Goal: Find contact information: Find contact information

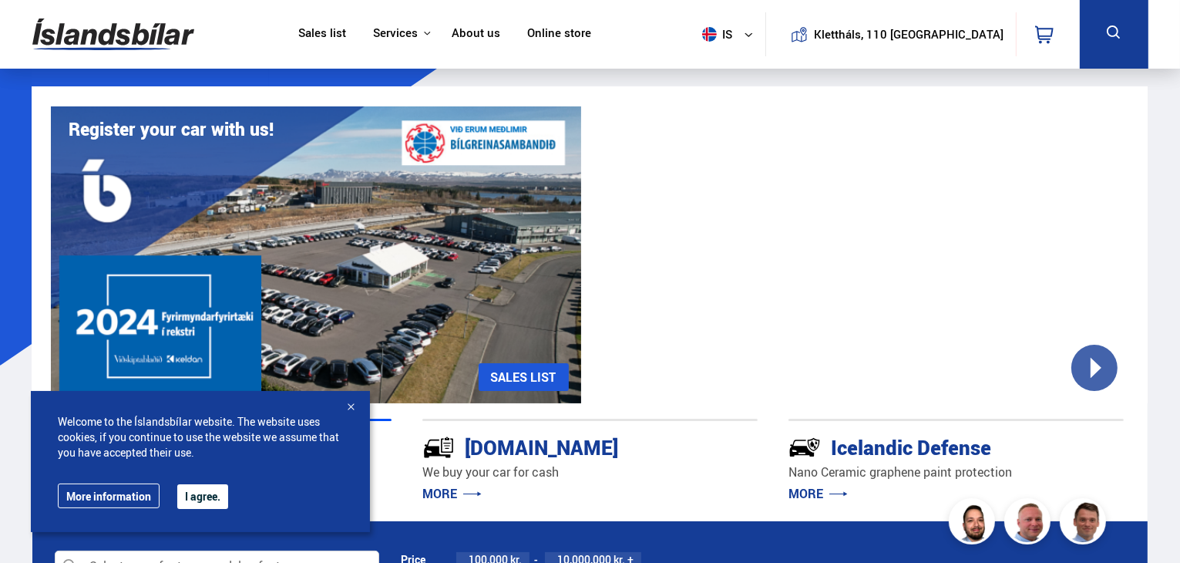
click at [495, 31] on font "About us" at bounding box center [476, 32] width 49 height 15
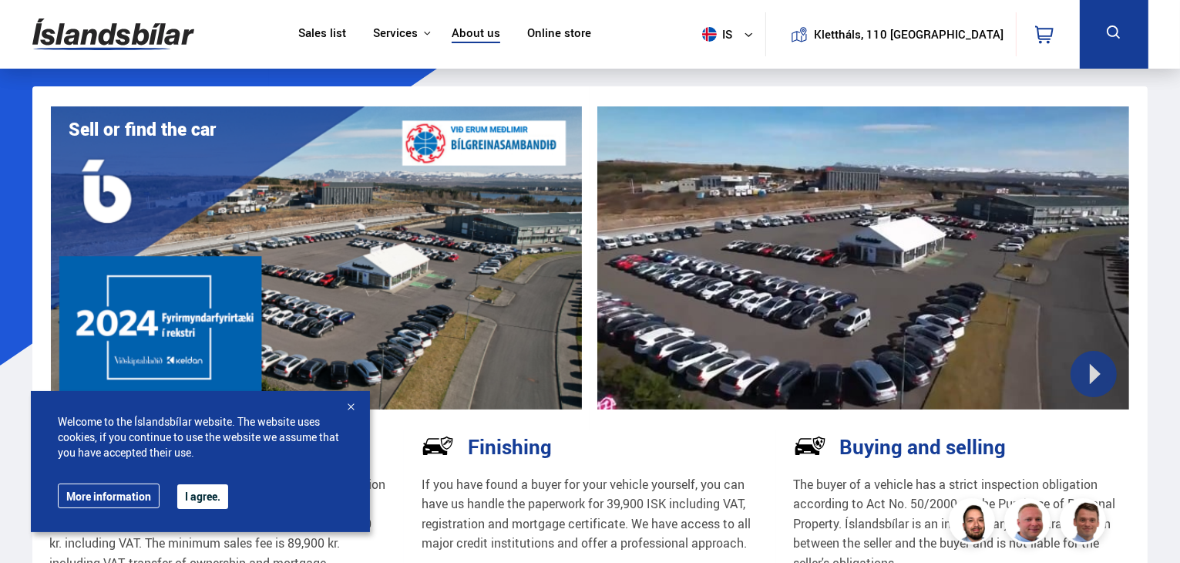
click at [500, 39] on font "About us" at bounding box center [476, 32] width 49 height 15
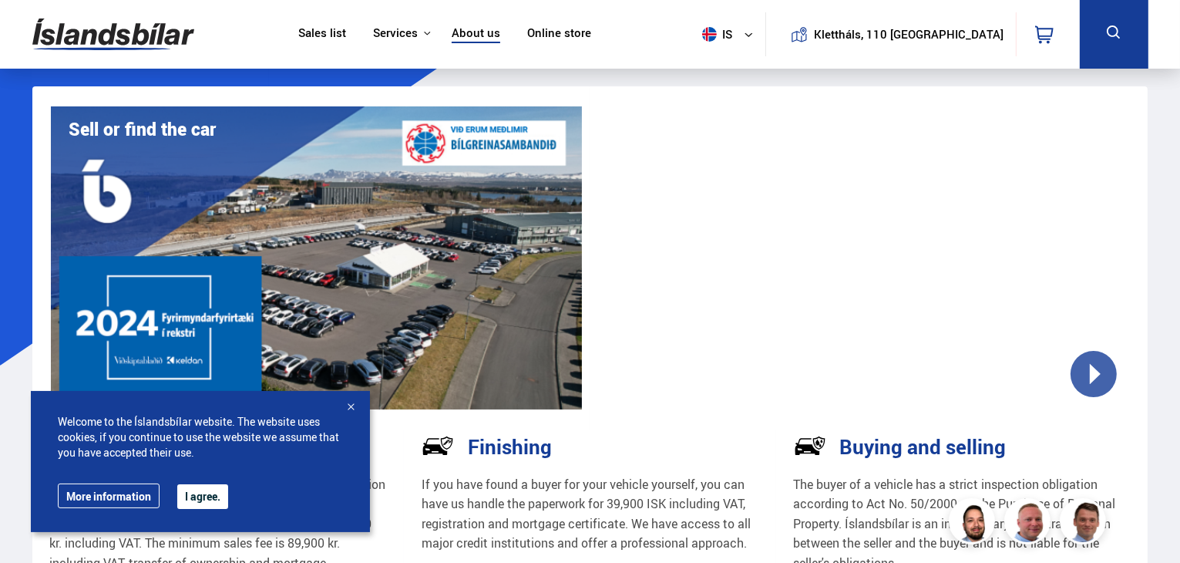
click at [194, 495] on font "I agree." at bounding box center [202, 496] width 35 height 15
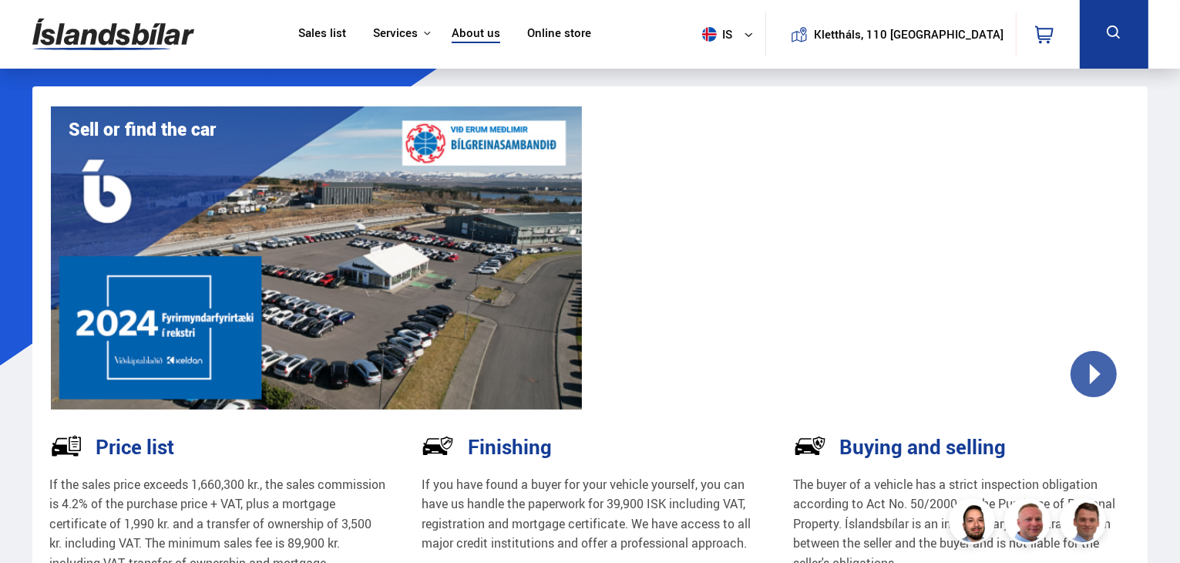
click at [500, 32] on font "About us" at bounding box center [476, 32] width 49 height 15
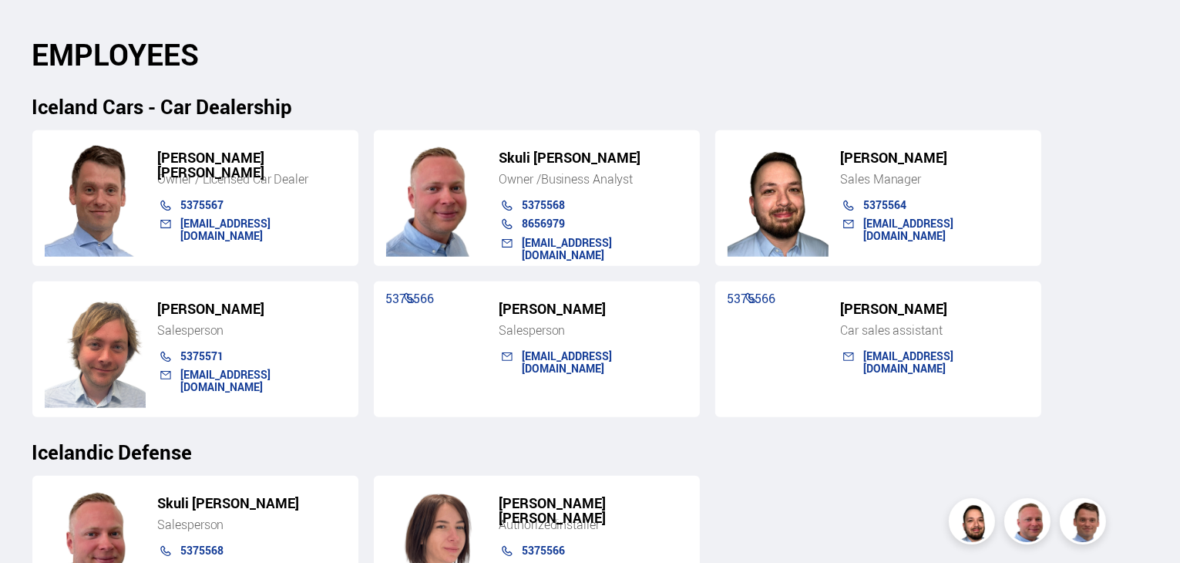
scroll to position [1569, 0]
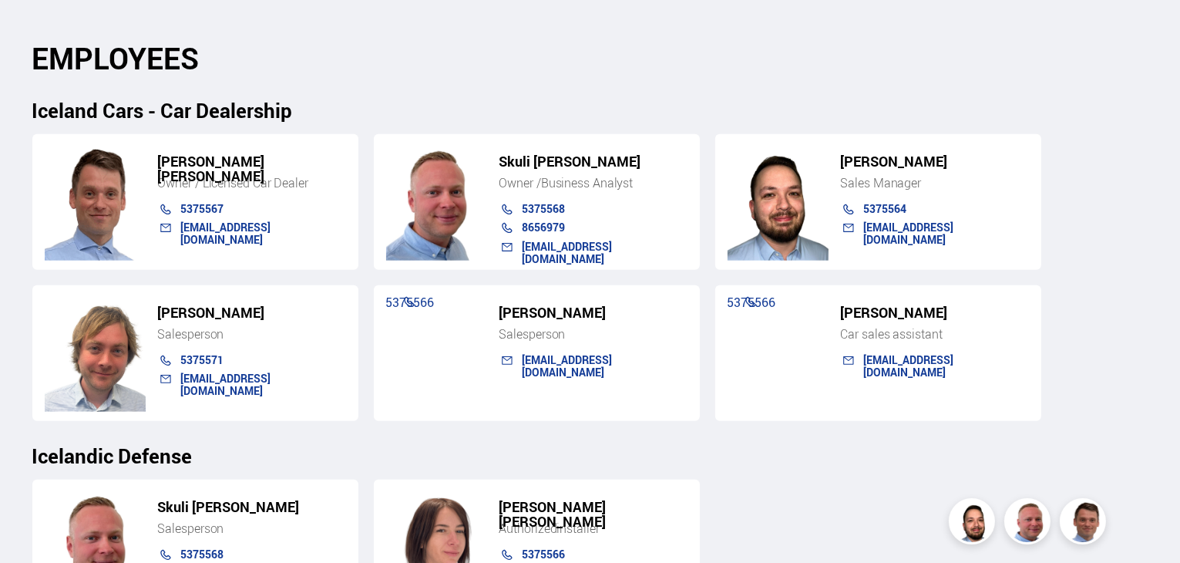
drag, startPoint x: 1175, startPoint y: 288, endPoint x: 1183, endPoint y: 293, distance: 9.7
click at [1179, 293] on html "Sales list Services Icelandic cars [DOMAIN_NAME] Icelandic Defense Instructions…" at bounding box center [590, 200] width 1180 height 3539
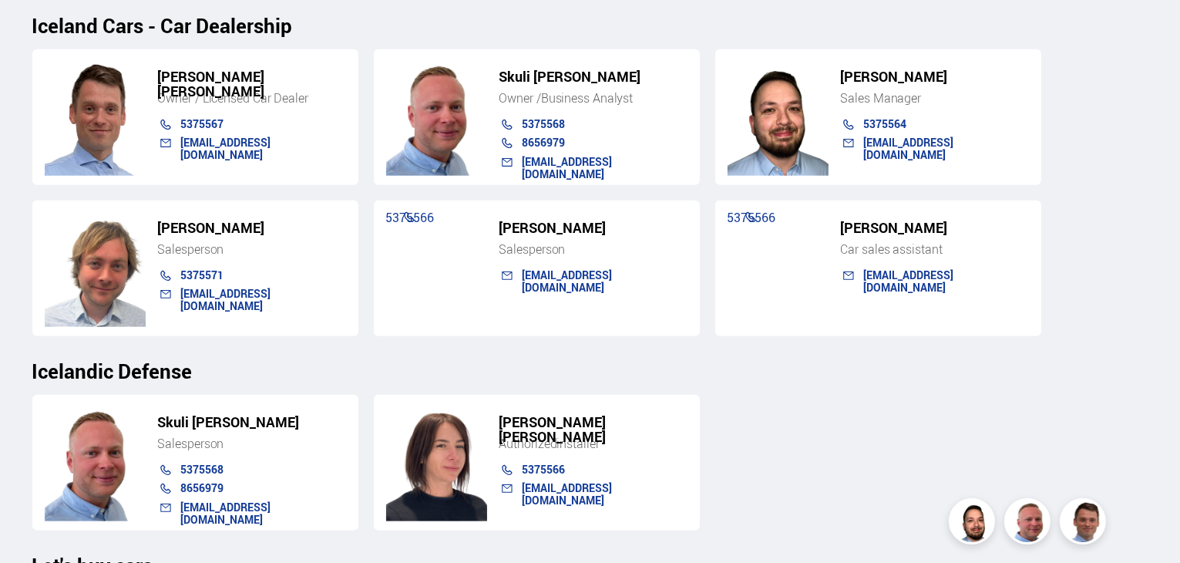
scroll to position [1657, 0]
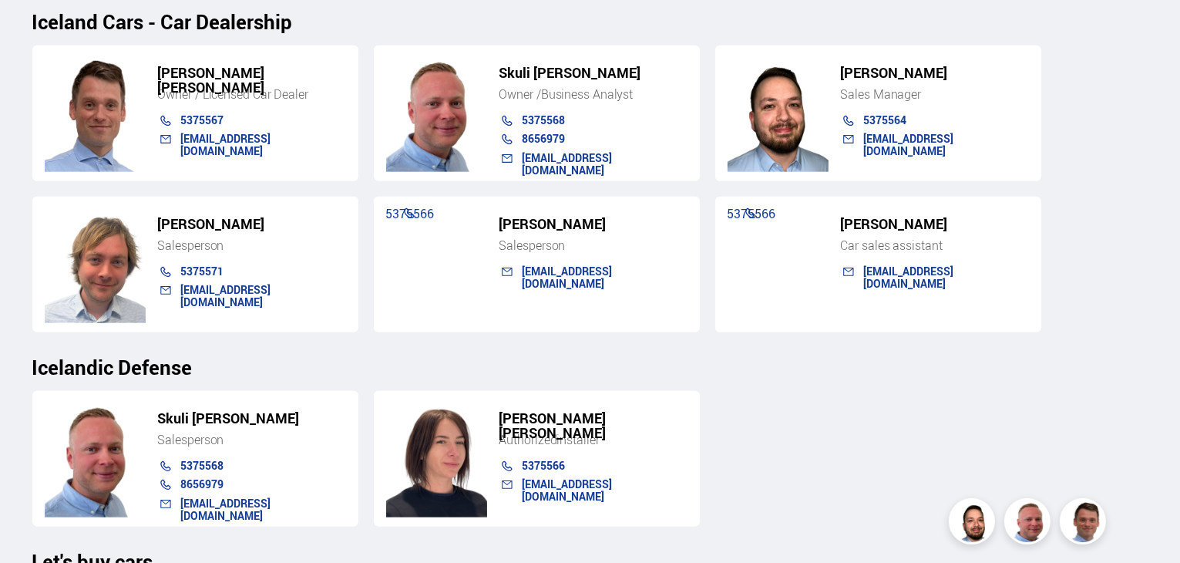
drag, startPoint x: 1178, startPoint y: 305, endPoint x: 1183, endPoint y: 297, distance: 10.1
click at [1179, 297] on html "Sales list Services Icelandic cars [DOMAIN_NAME] Icelandic Defense Instructions…" at bounding box center [590, 112] width 1180 height 3539
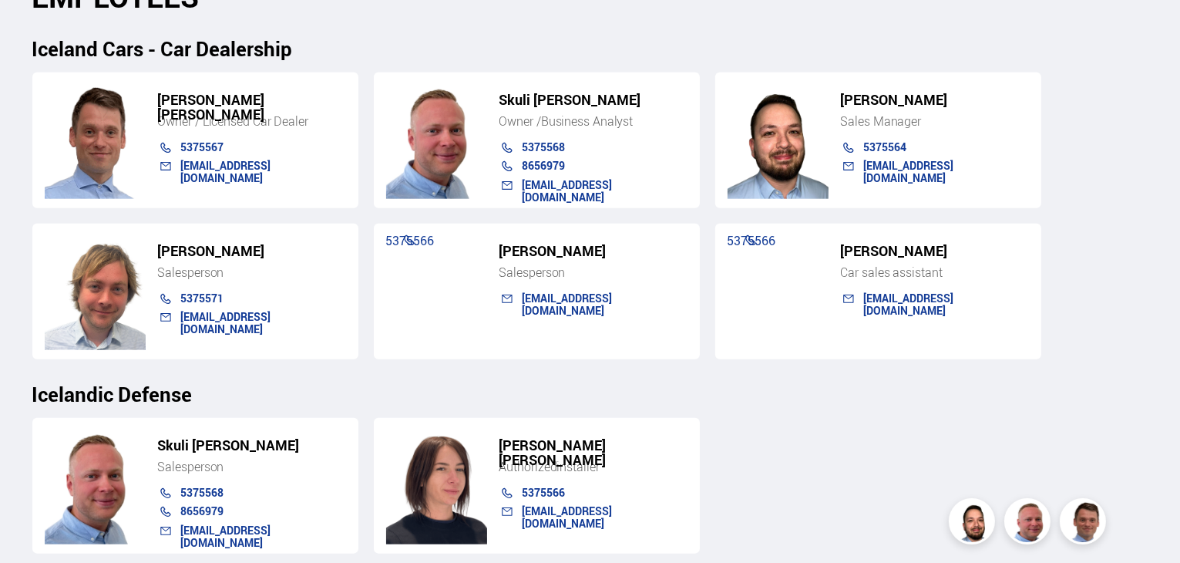
scroll to position [1638, 0]
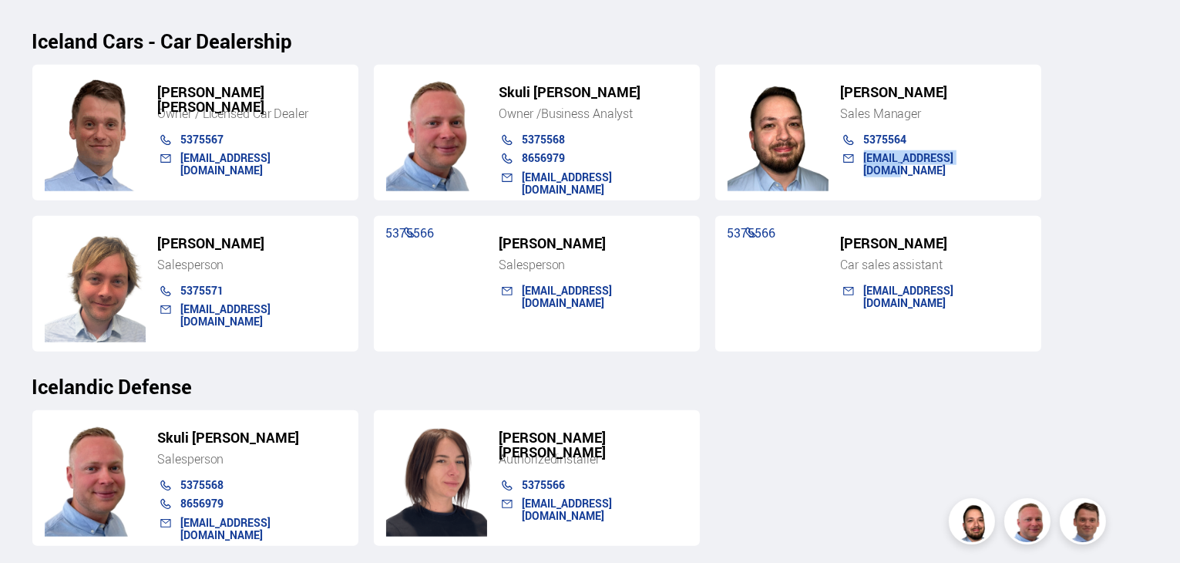
drag, startPoint x: 974, startPoint y: 135, endPoint x: 860, endPoint y: 143, distance: 115.1
click at [860, 152] on div "[EMAIL_ADDRESS][DOMAIN_NAME]" at bounding box center [928, 161] width 204 height 19
copy font "[EMAIL_ADDRESS][DOMAIN_NAME]"
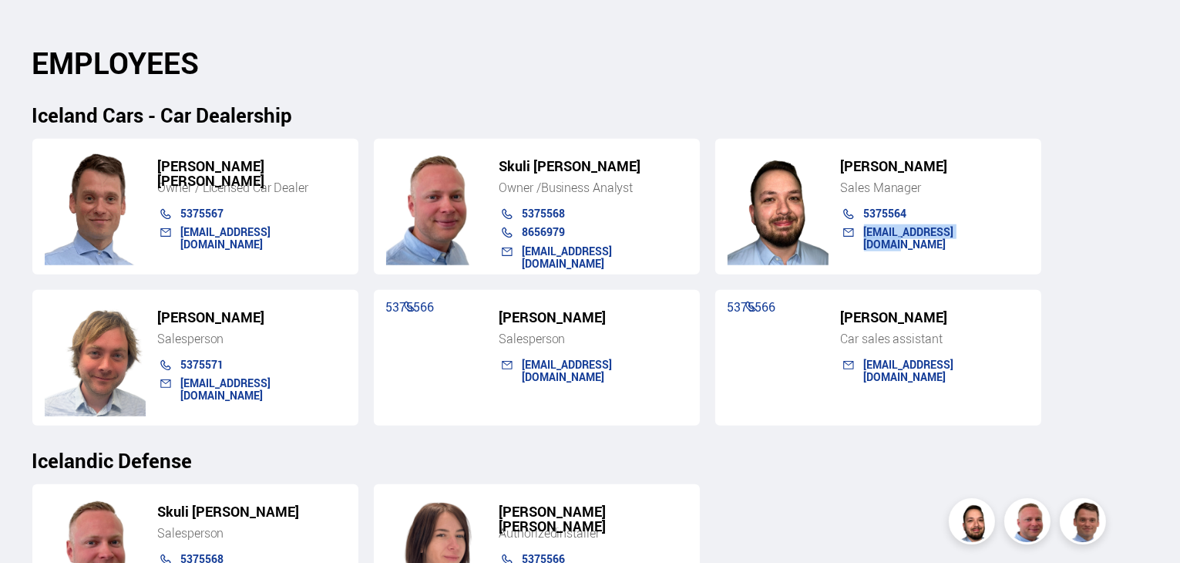
scroll to position [1584, 0]
